Goal: Information Seeking & Learning: Learn about a topic

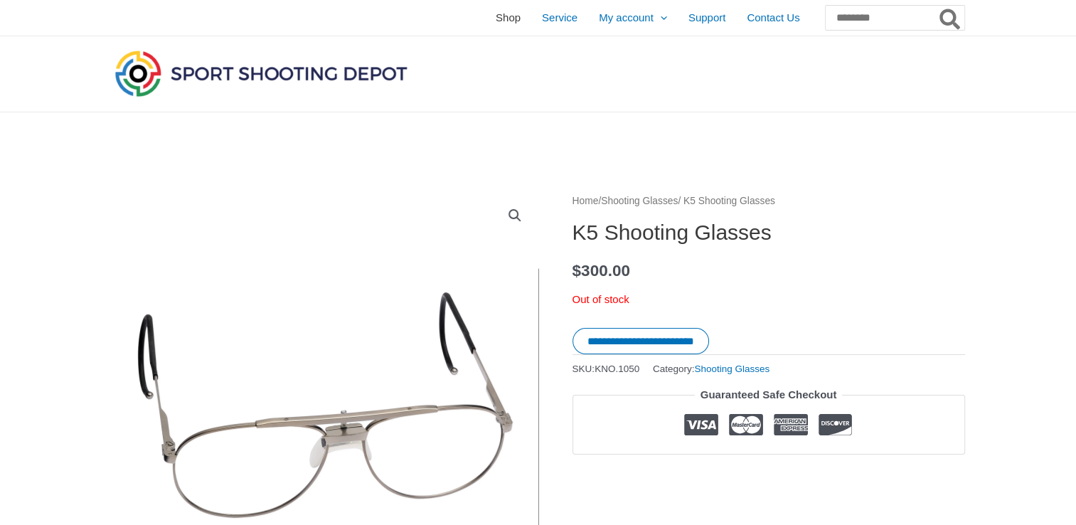
click at [496, 18] on span "Shop" at bounding box center [508, 18] width 25 height 36
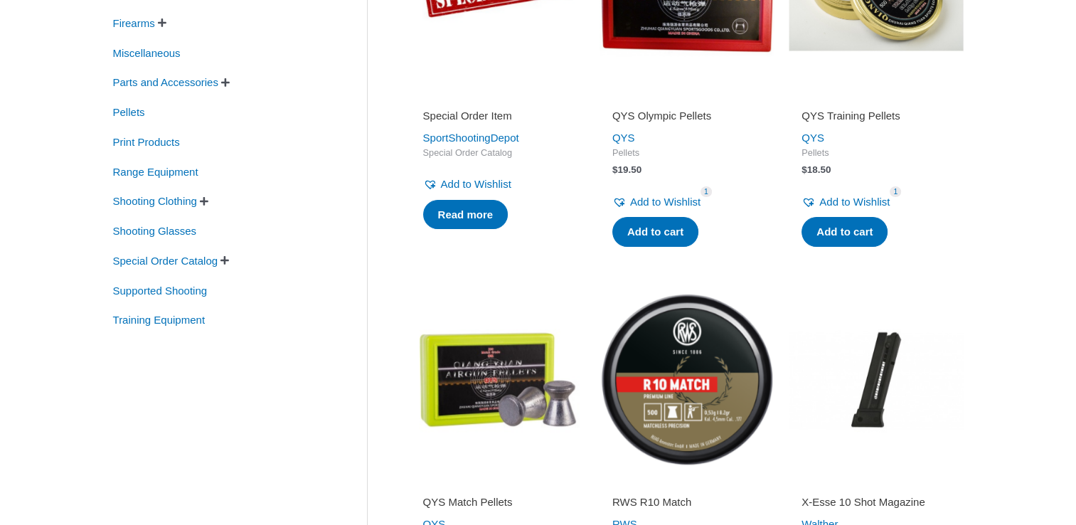
scroll to position [427, 0]
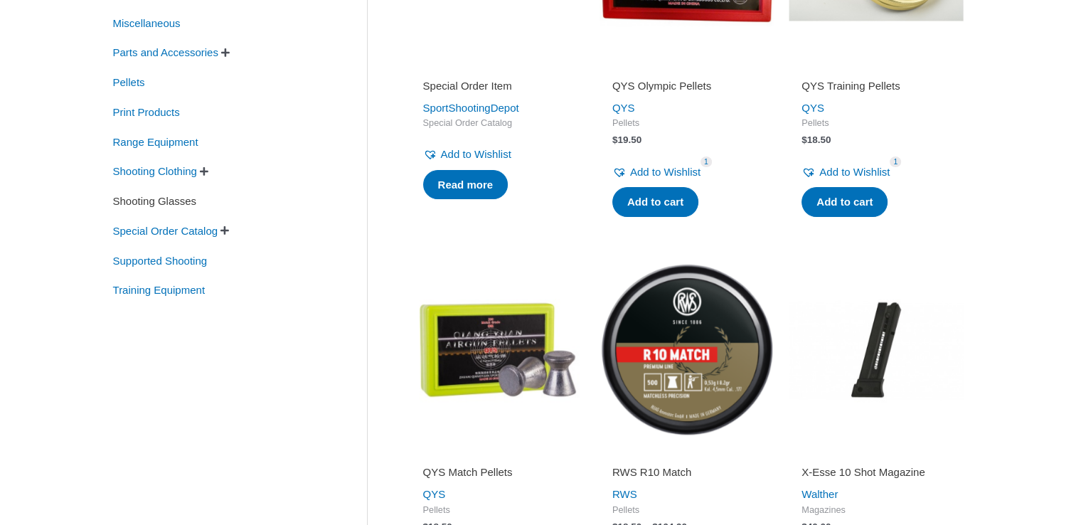
click at [166, 201] on span "Shooting Glasses" at bounding box center [155, 201] width 87 height 24
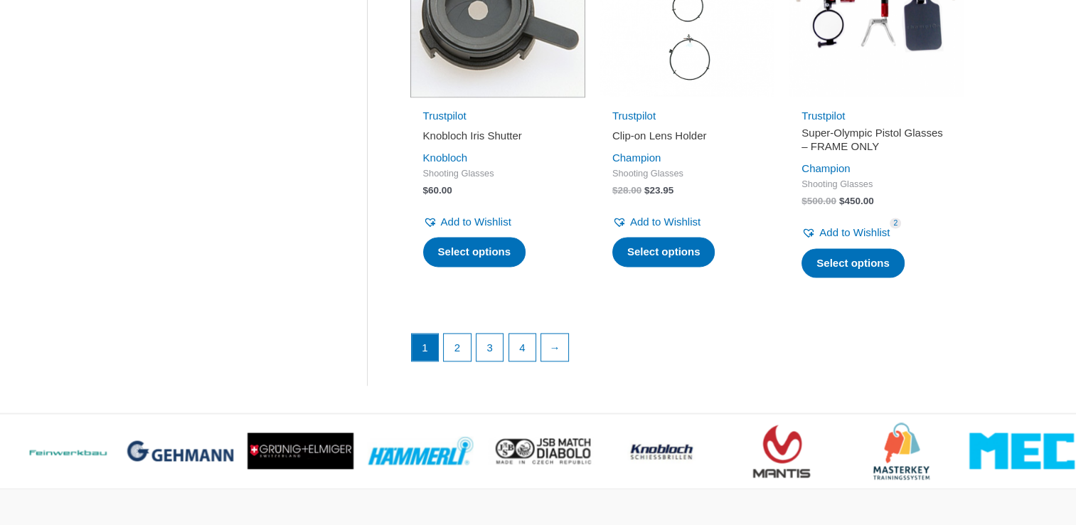
scroll to position [2062, 0]
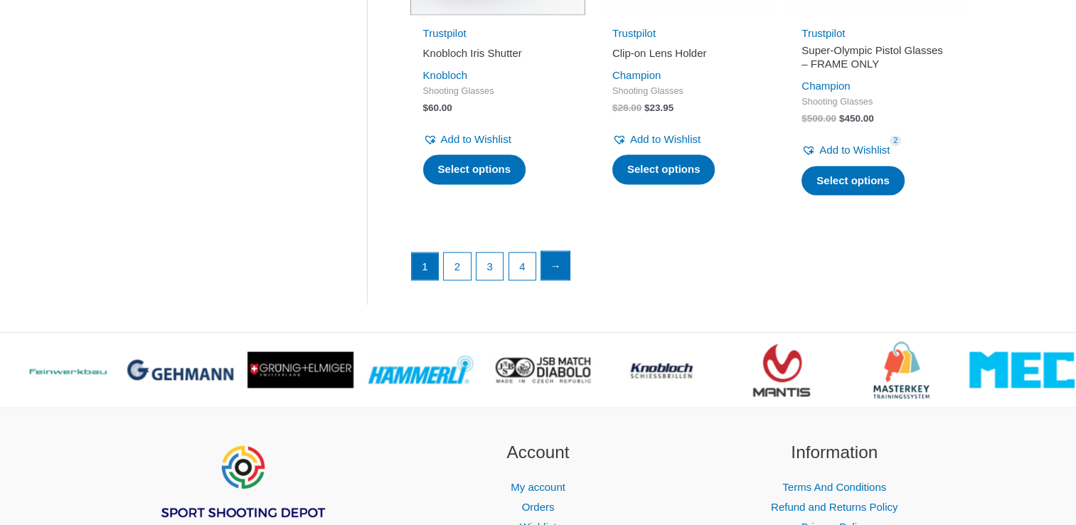
click at [558, 274] on link "→" at bounding box center [555, 265] width 28 height 28
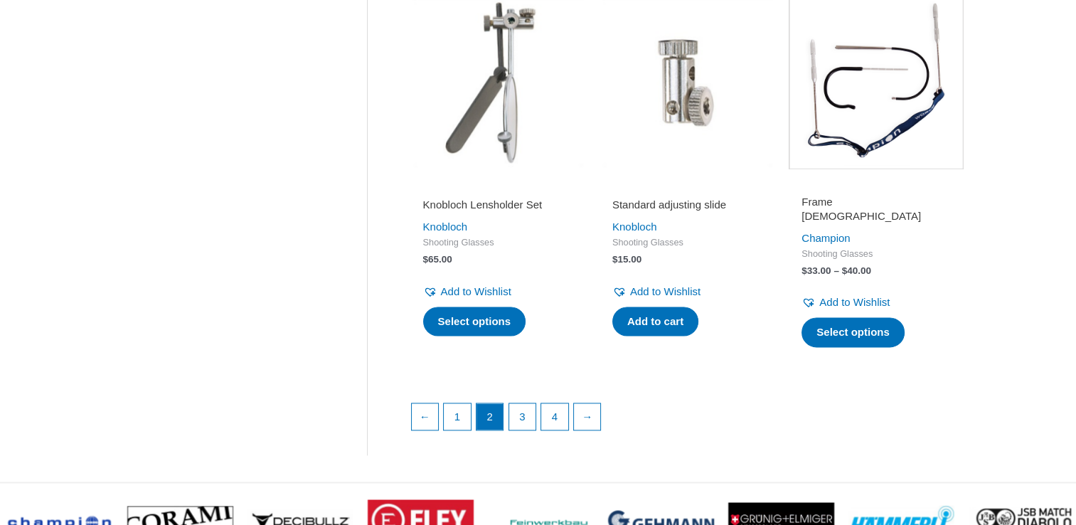
scroll to position [2062, 0]
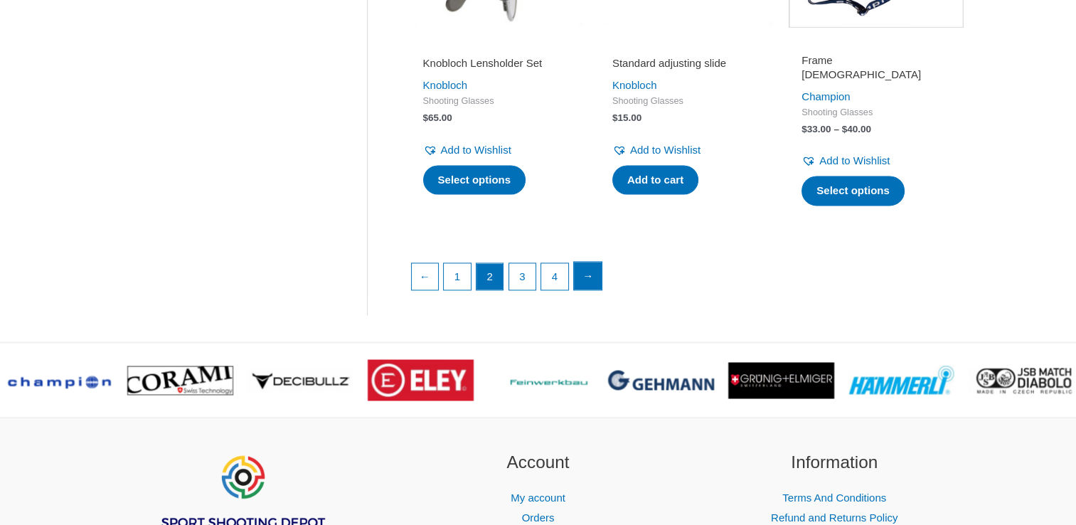
click at [586, 265] on link "→" at bounding box center [588, 276] width 28 height 28
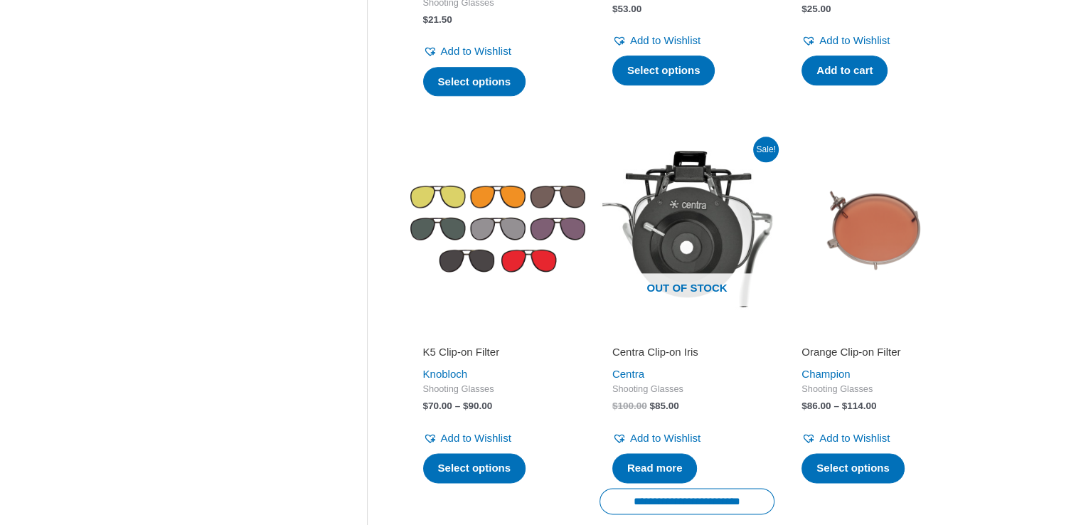
scroll to position [2062, 0]
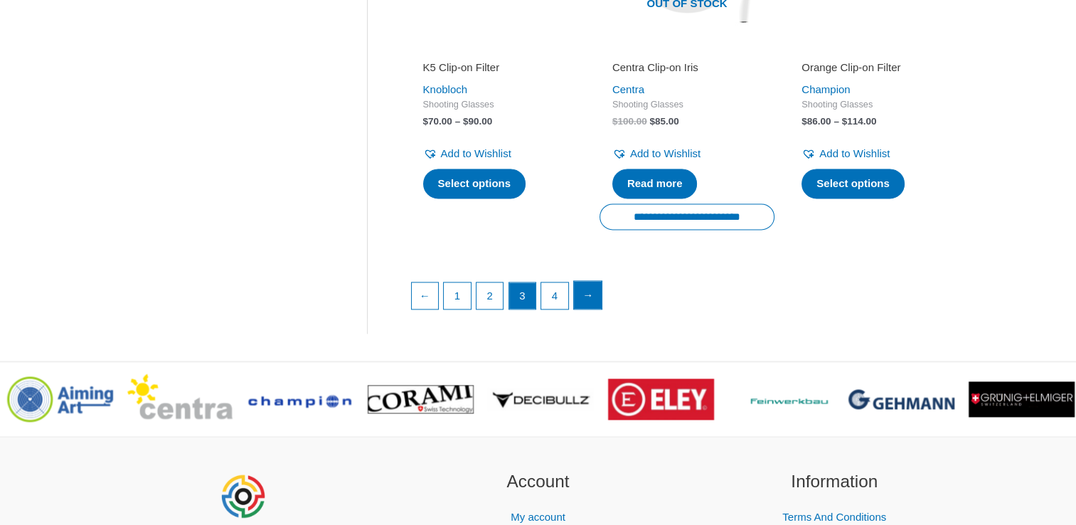
click at [587, 294] on link "→" at bounding box center [588, 295] width 28 height 28
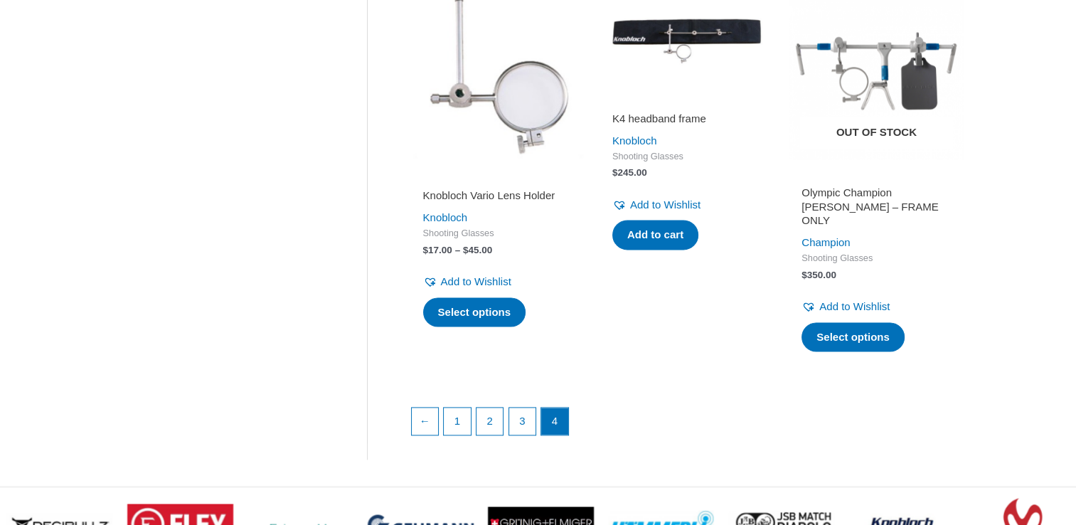
scroll to position [1849, 0]
